Goal: Information Seeking & Learning: Learn about a topic

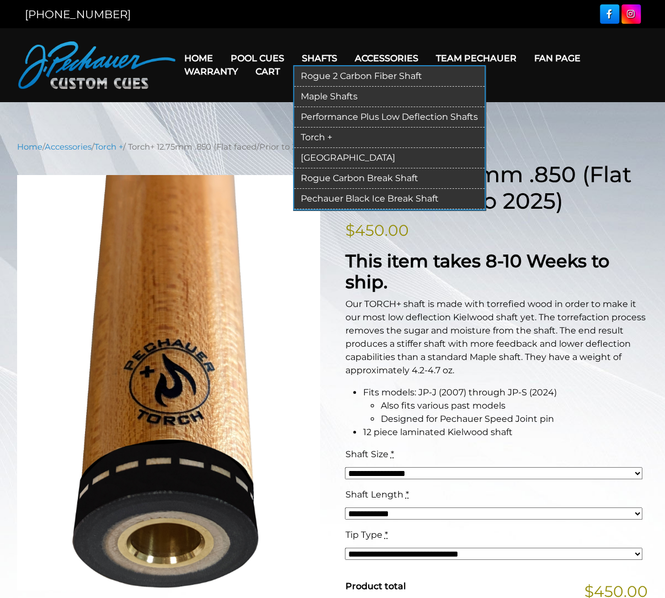
click at [321, 139] on link "Torch +" at bounding box center [389, 137] width 190 height 20
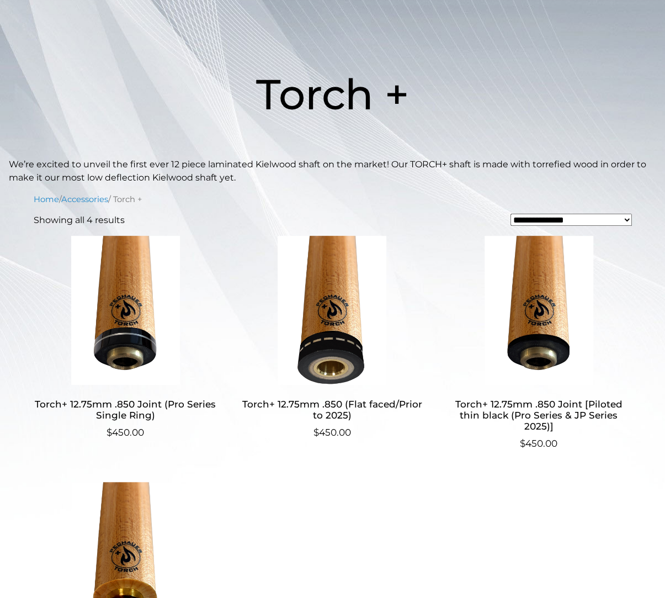
scroll to position [104, 0]
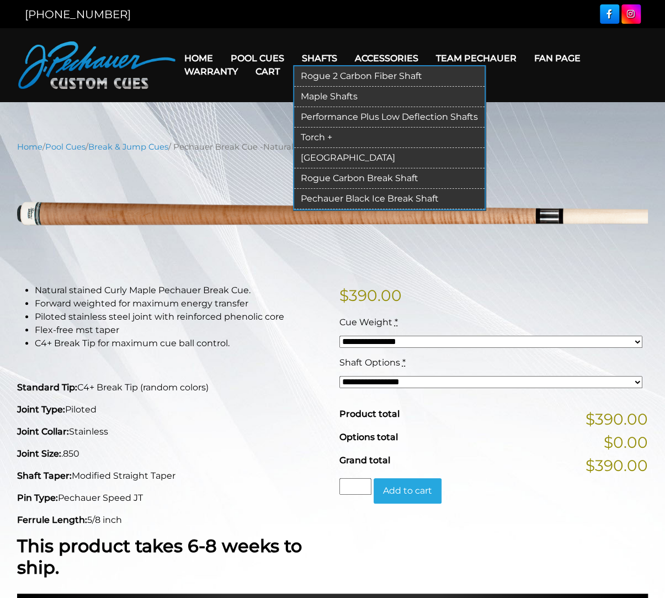
click at [329, 135] on link "Torch +" at bounding box center [389, 137] width 190 height 20
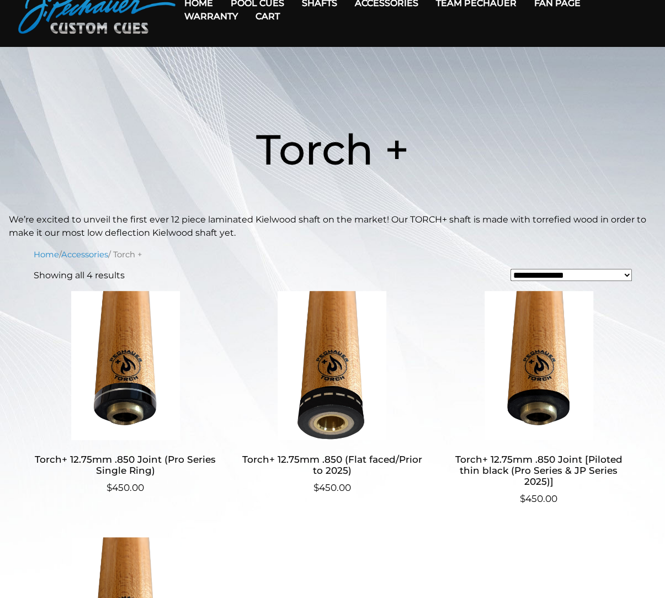
scroll to position [56, 0]
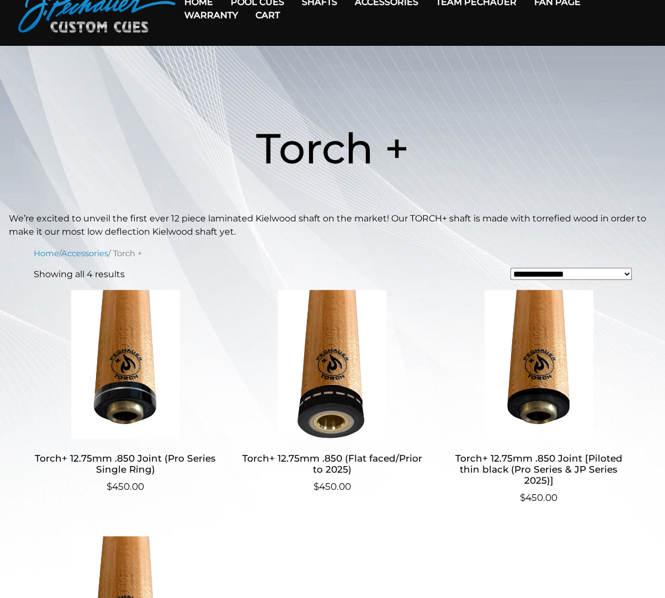
click at [521, 367] on img at bounding box center [539, 364] width 184 height 149
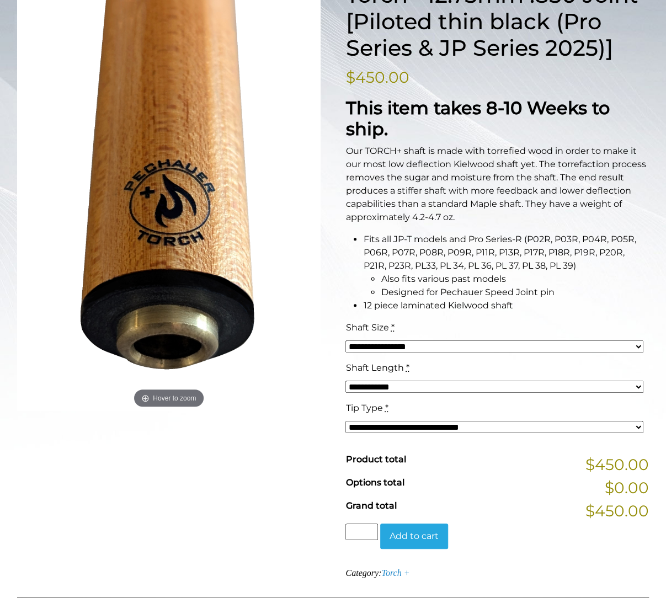
scroll to position [174, 0]
